Goal: Navigation & Orientation: Find specific page/section

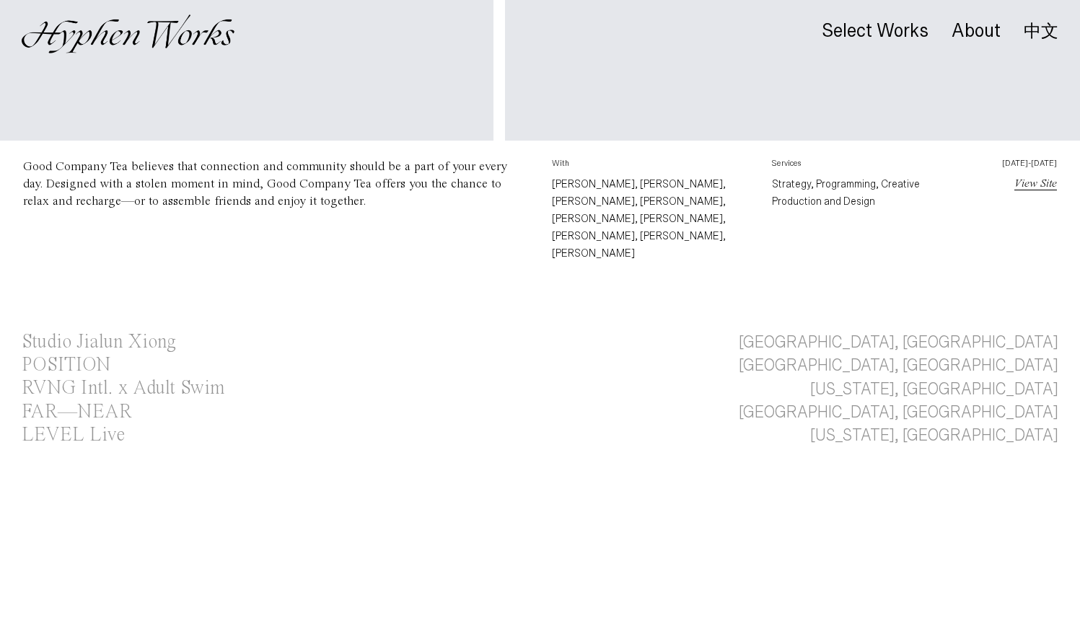
scroll to position [796, 0]
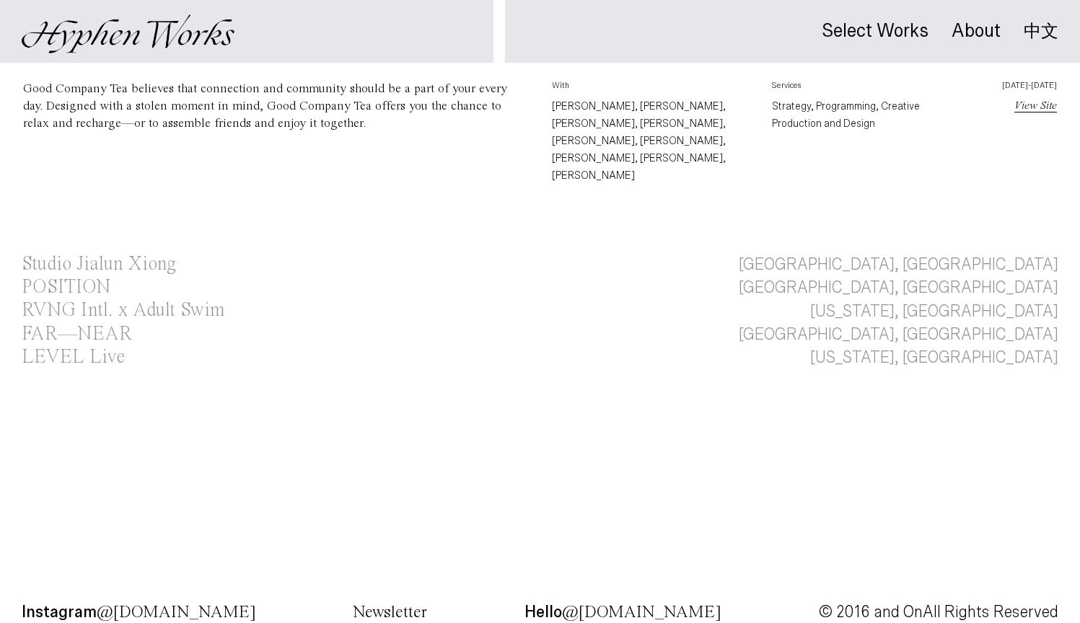
click at [640, 53] on div "Select Works About 中文" at bounding box center [540, 34] width 1080 height 68
click at [642, 52] on div "Select Works About 中文" at bounding box center [540, 34] width 1080 height 68
click at [113, 325] on div "FAR—NEAR" at bounding box center [77, 334] width 110 height 19
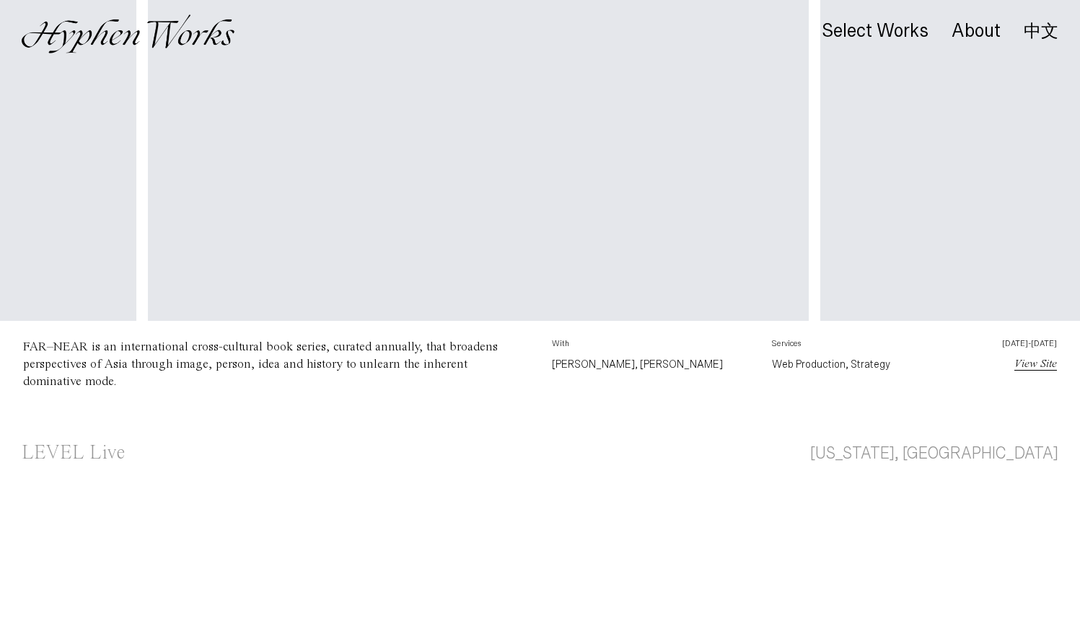
scroll to position [0, 460]
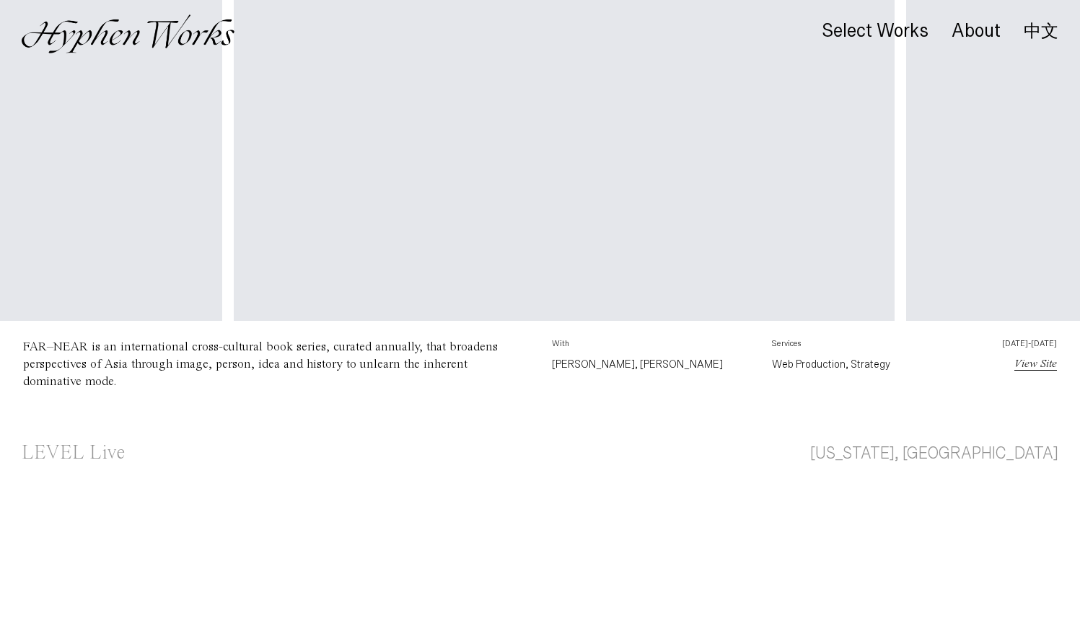
click at [1042, 364] on link "View Site" at bounding box center [1035, 364] width 43 height 12
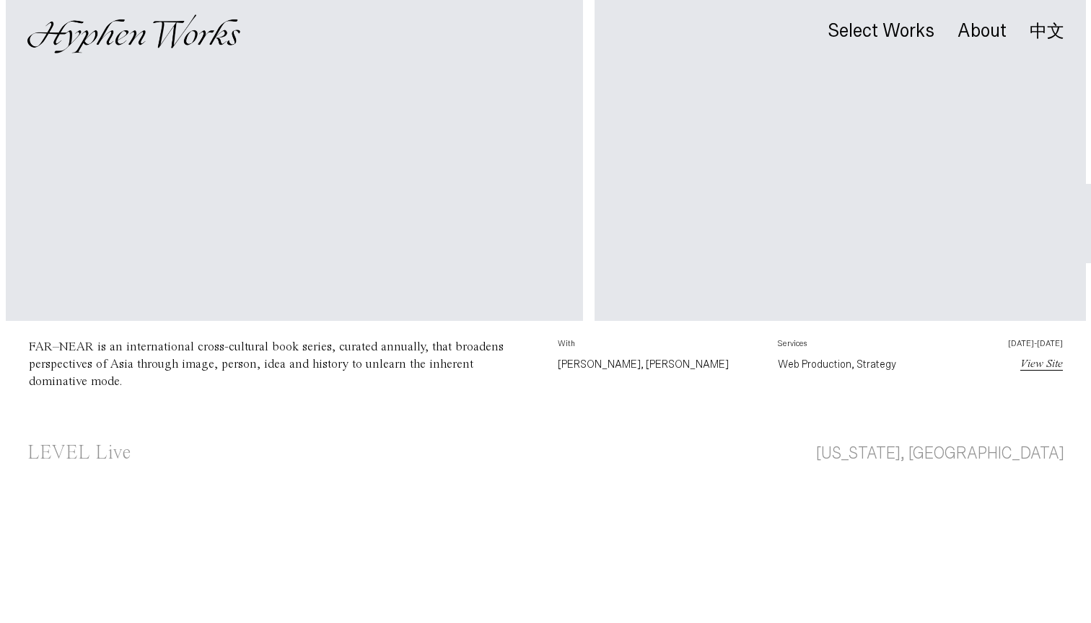
scroll to position [0, 0]
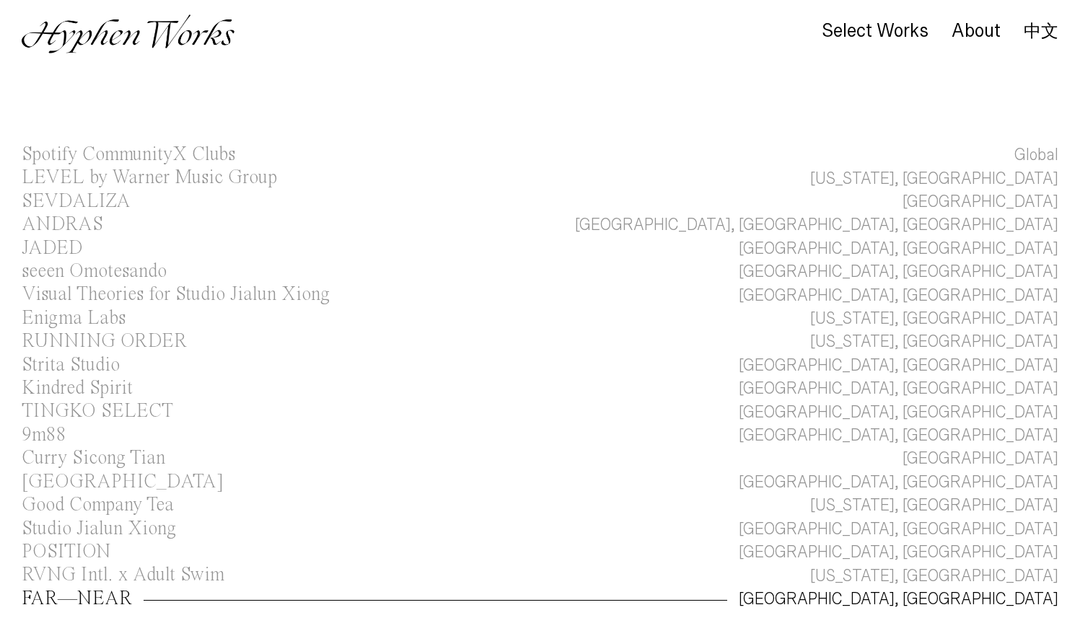
click at [162, 26] on img at bounding box center [128, 33] width 213 height 39
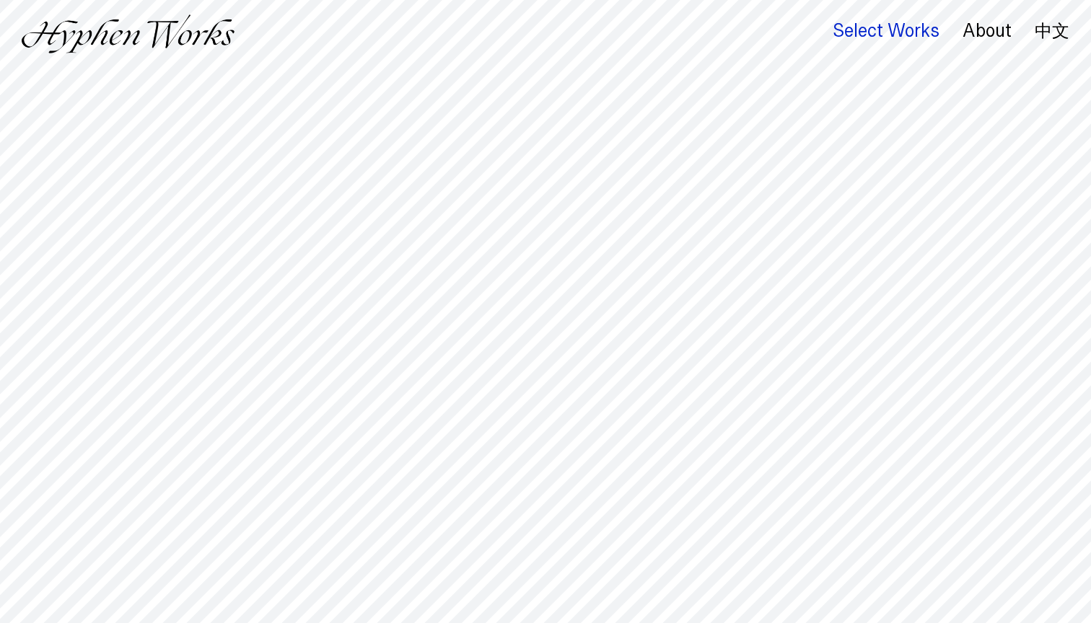
click at [928, 29] on div "Select Works" at bounding box center [885, 31] width 107 height 20
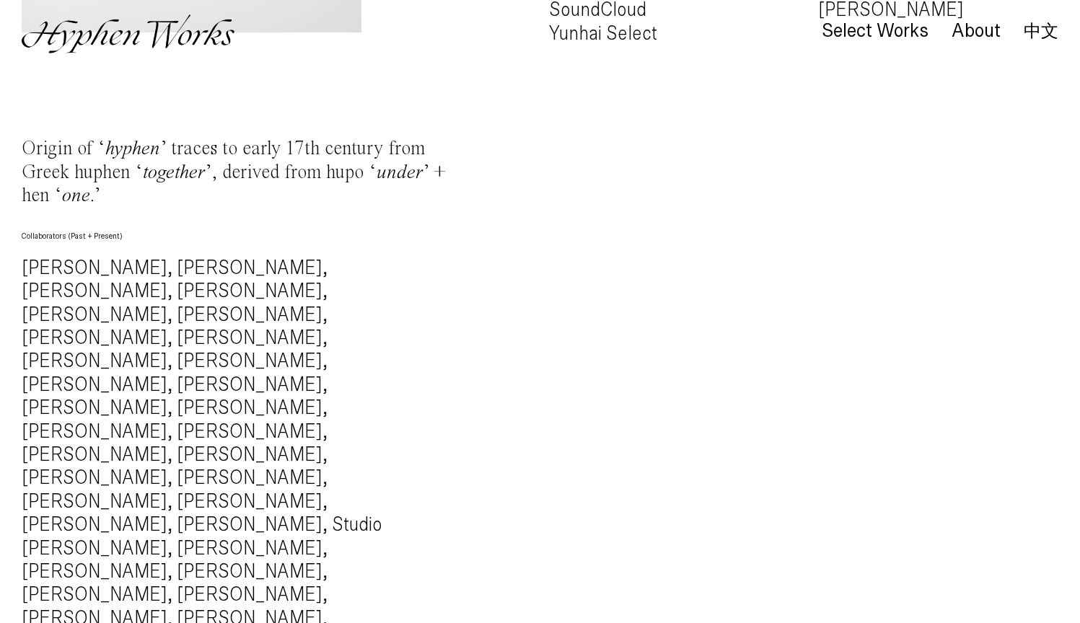
scroll to position [1491, 0]
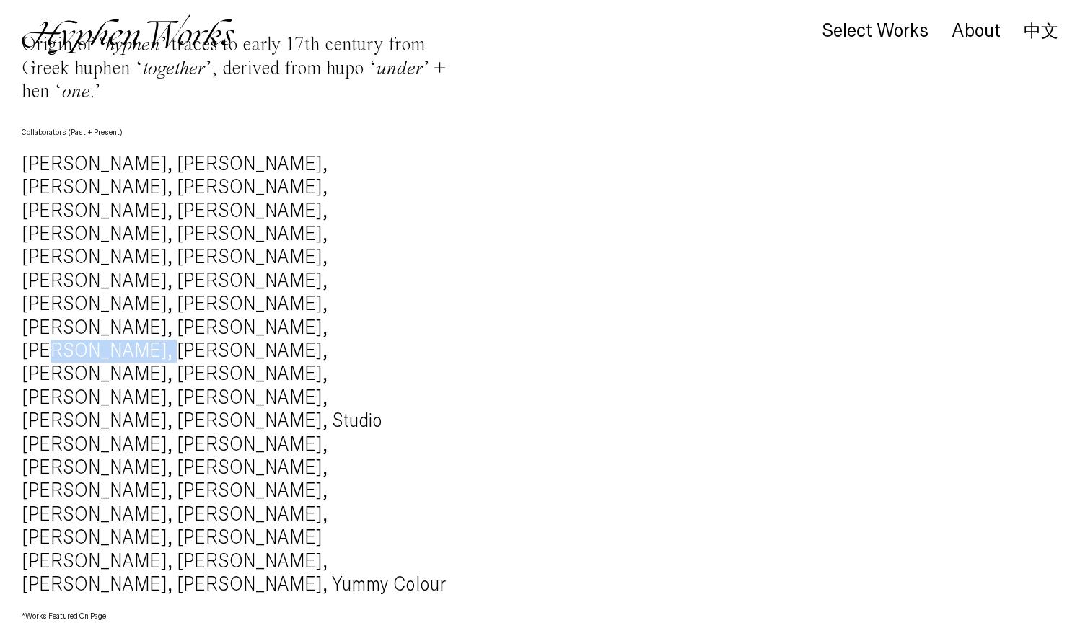
drag, startPoint x: 314, startPoint y: 238, endPoint x: 423, endPoint y: 244, distance: 109.8
click at [423, 244] on h4 "Alec Battistoni, Mingru Xu, Nelly Simonian, Sixuan Tong, Lu Chieh, Kuan Lin, Ti…" at bounding box center [238, 375] width 432 height 444
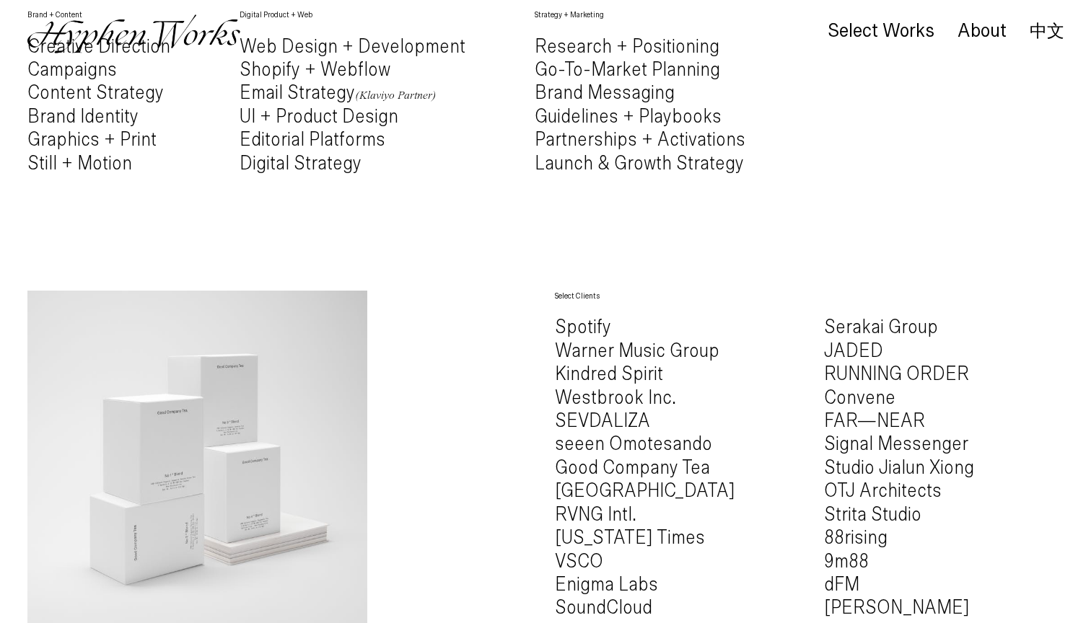
scroll to position [0, 0]
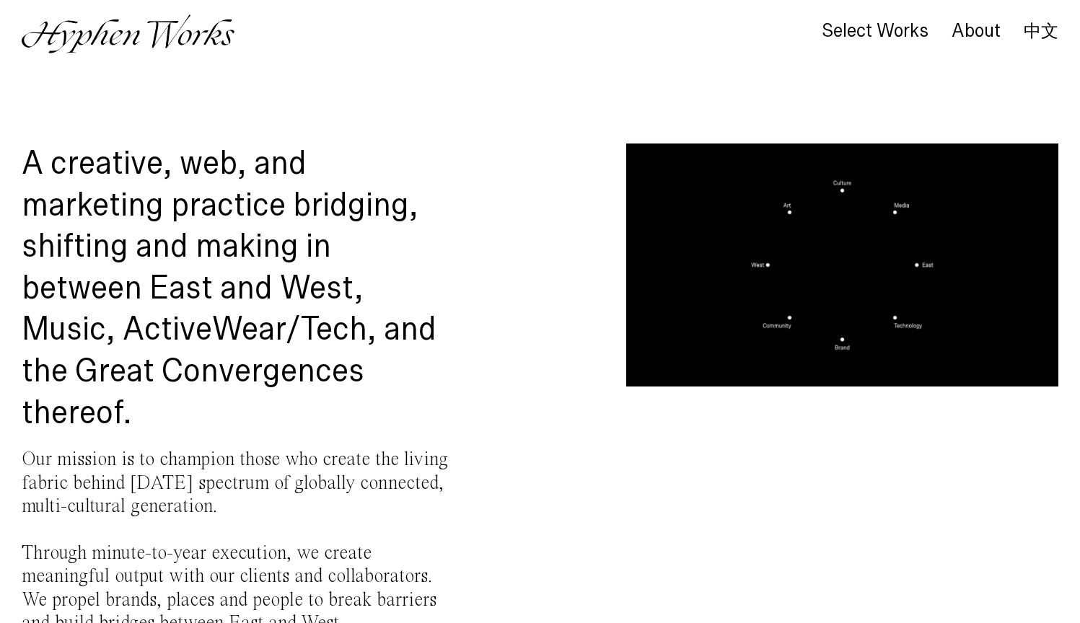
click at [110, 36] on img at bounding box center [128, 33] width 213 height 39
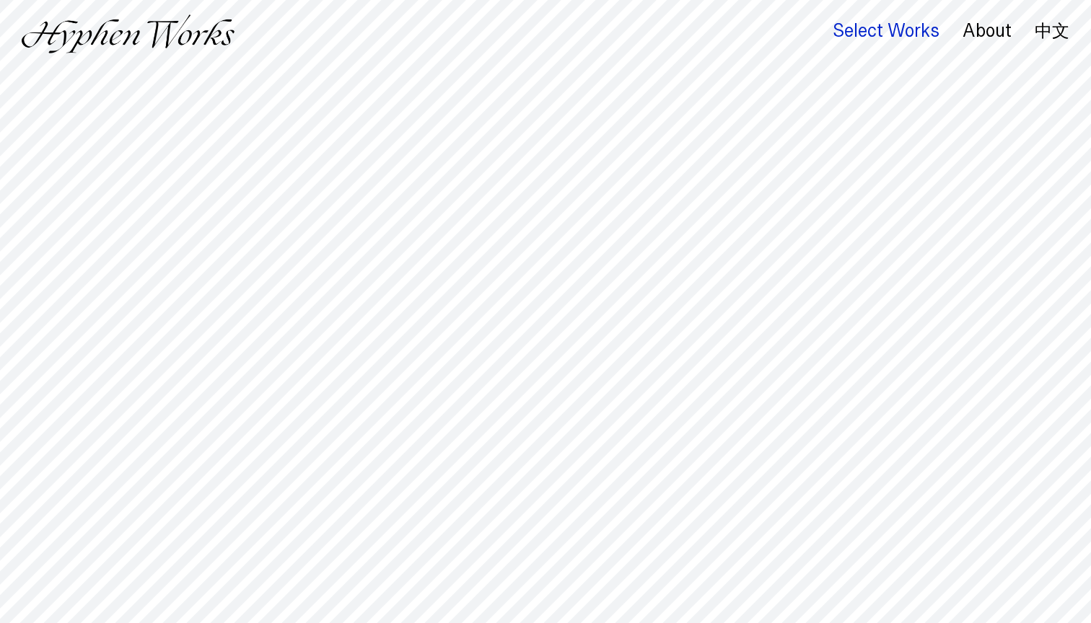
click at [897, 30] on div "Select Works" at bounding box center [885, 31] width 107 height 20
